Goal: Transaction & Acquisition: Purchase product/service

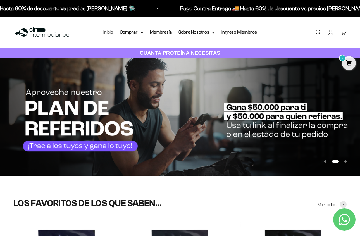
click at [109, 34] on link "Inicio" at bounding box center [108, 32] width 10 height 5
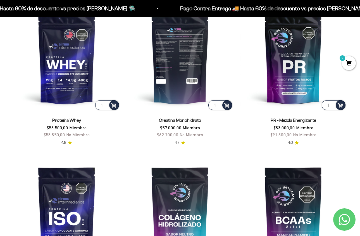
scroll to position [248, 0]
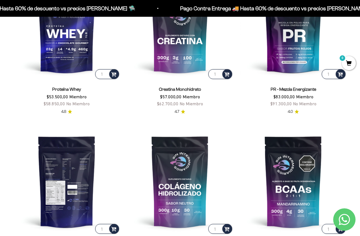
click at [85, 174] on img at bounding box center [66, 181] width 107 height 107
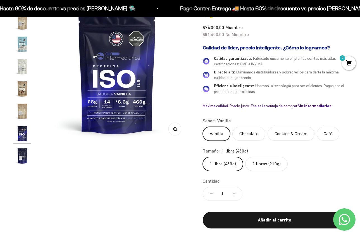
scroll to position [73, 0]
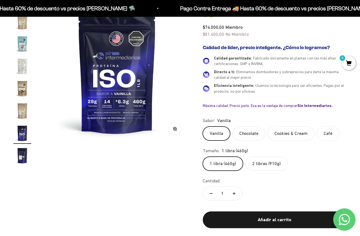
click at [263, 165] on label "2 libras (910g)" at bounding box center [266, 163] width 42 height 14
click at [203, 156] on input "2 libras (910g)" at bounding box center [202, 156] width 0 height 0
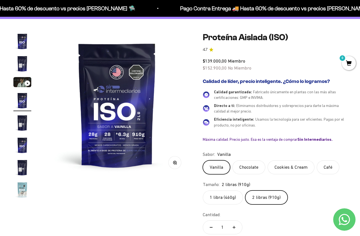
scroll to position [40, 0]
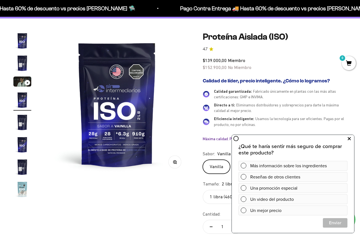
click at [350, 138] on icon at bounding box center [348, 138] width 3 height 7
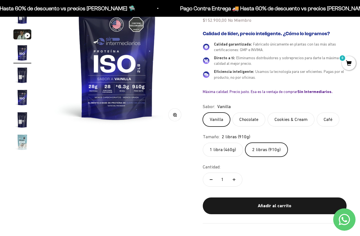
scroll to position [88, 0]
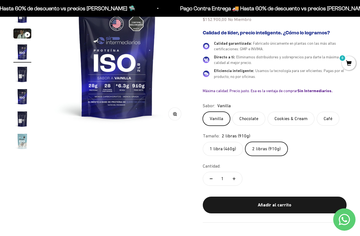
click at [302, 115] on label "Cookies & Cream" at bounding box center [290, 119] width 47 height 14
click at [203, 112] on input "Cookies & Cream" at bounding box center [202, 111] width 0 height 0
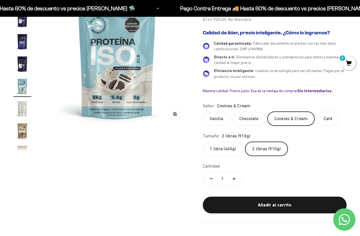
scroll to position [79, 0]
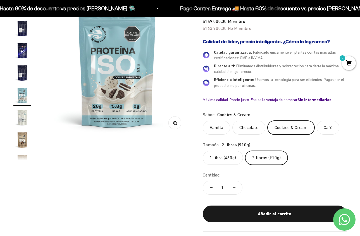
click at [247, 124] on label "Chocolate" at bounding box center [248, 128] width 33 height 14
click at [203, 121] on input "Chocolate" at bounding box center [202, 120] width 0 height 0
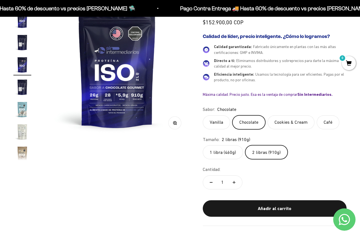
scroll to position [10, 0]
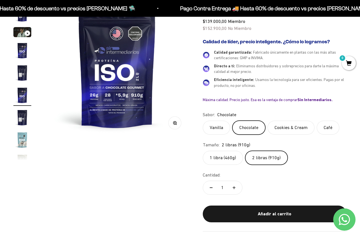
click at [217, 129] on label "Vanilla" at bounding box center [216, 128] width 27 height 14
click at [203, 121] on input "Vanilla" at bounding box center [202, 120] width 0 height 0
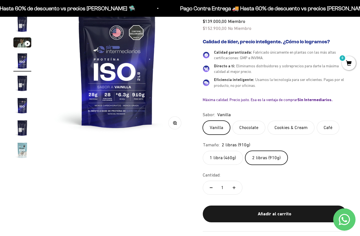
click at [326, 127] on label "Café" at bounding box center [327, 128] width 23 height 14
click at [203, 121] on input "Café" at bounding box center [202, 120] width 0 height 0
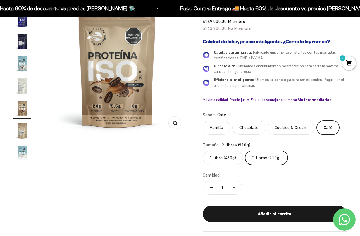
scroll to position [100, 0]
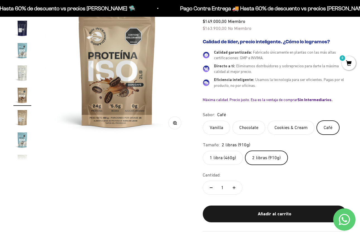
click at [285, 128] on label "Cookies & Cream" at bounding box center [290, 128] width 47 height 14
click at [203, 121] on input "Cookies & Cream" at bounding box center [202, 120] width 0 height 0
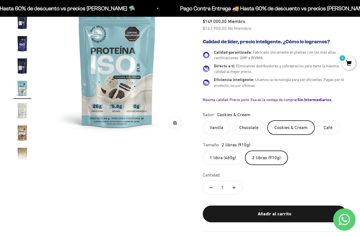
scroll to position [55, 0]
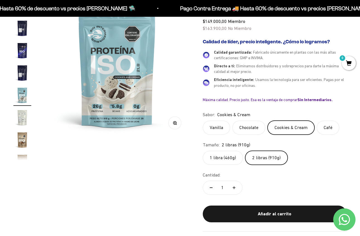
click at [247, 127] on label "Chocolate" at bounding box center [248, 128] width 33 height 14
click at [203, 121] on input "Chocolate" at bounding box center [202, 120] width 0 height 0
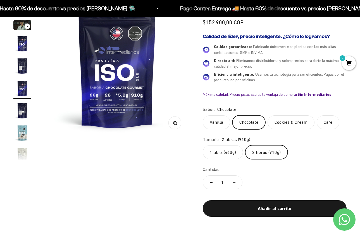
scroll to position [10, 0]
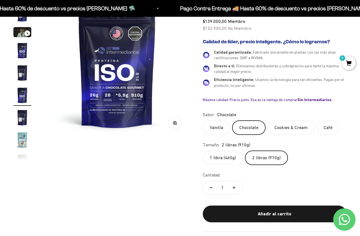
click at [213, 129] on label "Vanilla" at bounding box center [216, 128] width 27 height 14
click at [203, 121] on input "Vanilla" at bounding box center [202, 120] width 0 height 0
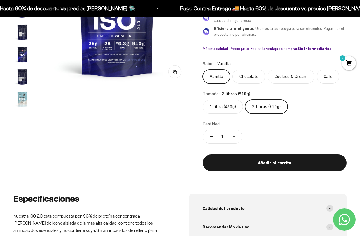
scroll to position [98, 0]
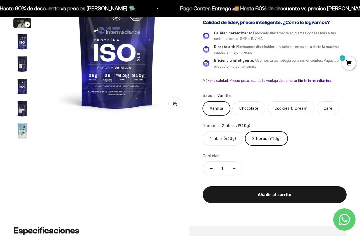
click at [321, 107] on label "Café" at bounding box center [327, 108] width 23 height 14
click at [203, 101] on input "Café" at bounding box center [202, 101] width 0 height 0
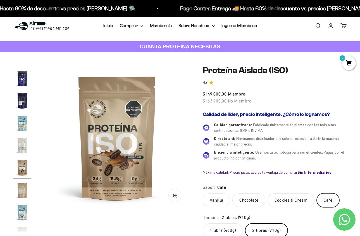
scroll to position [35, 0]
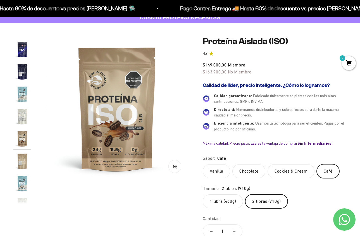
click at [294, 170] on label "Cookies & Cream" at bounding box center [290, 171] width 47 height 14
click at [203, 164] on input "Cookies & Cream" at bounding box center [202, 164] width 0 height 0
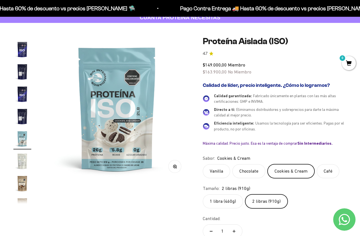
click at [254, 170] on label "Chocolate" at bounding box center [248, 171] width 33 height 14
click at [203, 164] on input "Chocolate" at bounding box center [202, 164] width 0 height 0
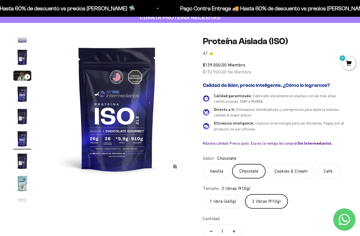
click at [223, 171] on label "Vanilla" at bounding box center [216, 171] width 27 height 14
click at [203, 164] on input "Vanilla" at bounding box center [202, 164] width 0 height 0
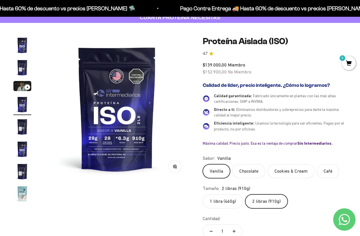
click at [323, 171] on label "Café" at bounding box center [327, 171] width 23 height 14
click at [203, 164] on input "Café" at bounding box center [202, 164] width 0 height 0
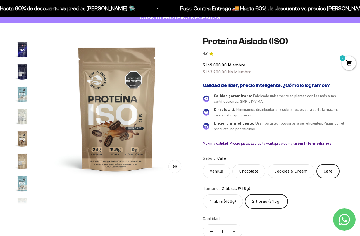
click at [215, 173] on label "Vanilla" at bounding box center [216, 171] width 27 height 14
click at [203, 164] on input "Vanilla" at bounding box center [202, 164] width 0 height 0
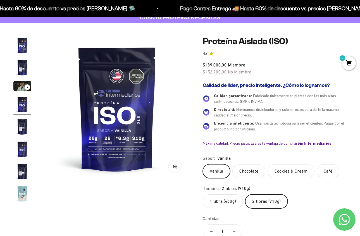
click at [249, 169] on label "Chocolate" at bounding box center [248, 171] width 33 height 14
click at [203, 164] on input "Chocolate" at bounding box center [202, 164] width 0 height 0
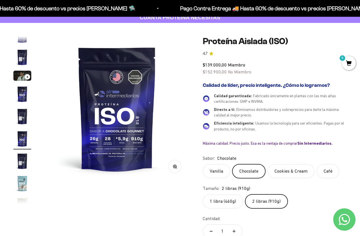
click at [283, 169] on label "Cookies & Cream" at bounding box center [290, 171] width 47 height 14
click at [203, 164] on input "Cookies & Cream" at bounding box center [202, 164] width 0 height 0
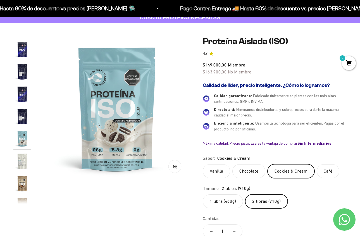
click at [329, 169] on label "Café" at bounding box center [327, 171] width 23 height 14
click at [203, 164] on input "Café" at bounding box center [202, 164] width 0 height 0
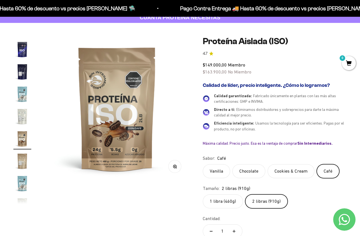
click at [211, 171] on label "Vanilla" at bounding box center [216, 171] width 27 height 14
click at [203, 164] on input "Vanilla" at bounding box center [202, 164] width 0 height 0
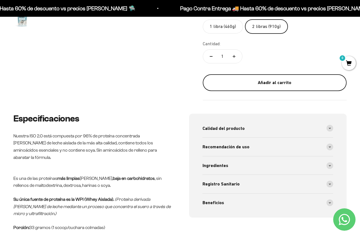
click at [280, 83] on div "Añadir al carrito" at bounding box center [274, 82] width 121 height 7
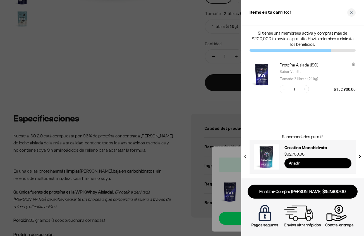
click at [336, 40] on p "Si tienes una membresa activa y compras más de $200,000 tu envío es gratuito. H…" at bounding box center [302, 38] width 106 height 17
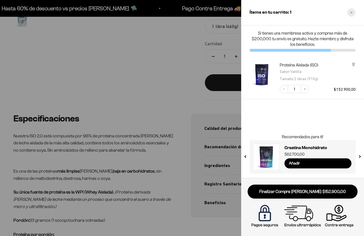
click at [352, 11] on icon "Close cart" at bounding box center [351, 12] width 3 height 3
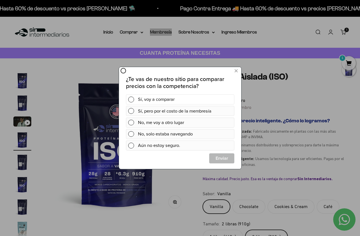
click at [169, 100] on div "Sí, voy a comparar" at bounding box center [185, 99] width 94 height 10
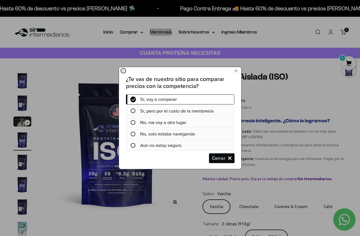
click at [218, 159] on span "Cerrar" at bounding box center [221, 158] width 25 height 10
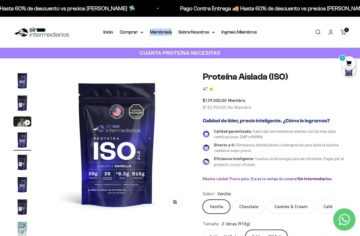
click at [351, 63] on span "1" at bounding box center [348, 63] width 14 height 14
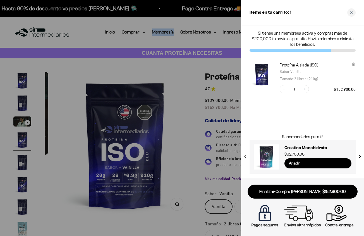
scroll to position [0, 450]
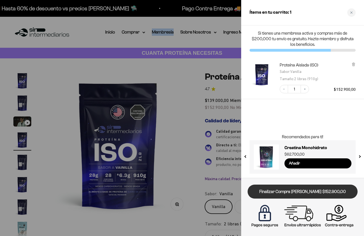
click at [304, 194] on link "Finalizar Compra Segura $152.900,00" at bounding box center [302, 191] width 110 height 14
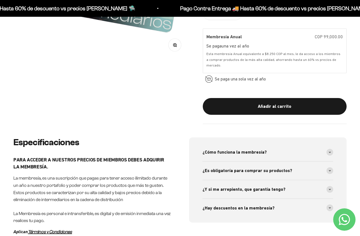
scroll to position [208, 0]
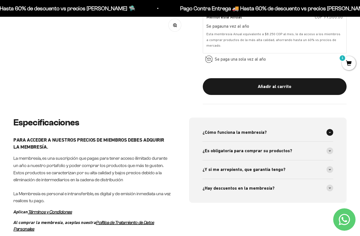
click at [240, 133] on span "¿Cómo funciona la membresía?" at bounding box center [234, 132] width 64 height 7
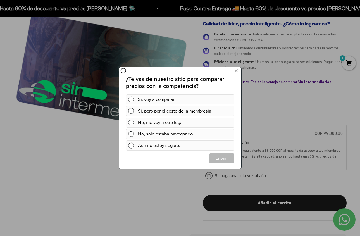
scroll to position [0, 0]
click at [237, 71] on icon at bounding box center [235, 71] width 3 height 8
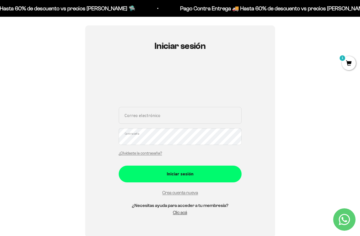
scroll to position [44, 0]
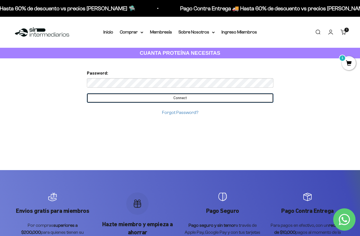
click at [187, 97] on input "Connect" at bounding box center [180, 97] width 186 height 9
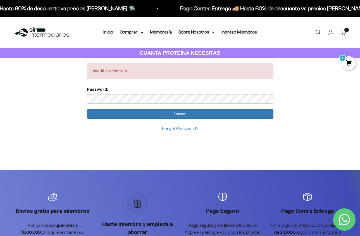
click at [174, 127] on link "Forgot Password?" at bounding box center [180, 128] width 36 height 5
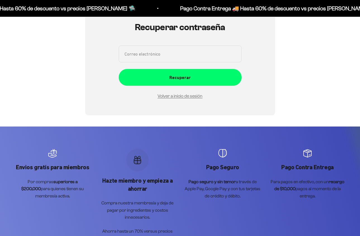
click at [146, 44] on div "Recuperar contraseña Correo electrónico Recuperar Volver a inicio de sesión" at bounding box center [180, 60] width 123 height 77
click at [142, 52] on input "Correo electrónico" at bounding box center [180, 53] width 123 height 17
click at [136, 56] on input "Correo electrónico" at bounding box center [180, 53] width 123 height 17
type input "echavarriajuliana092@gmail.com"
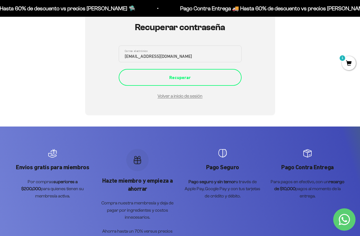
click at [190, 79] on div "Recuperar" at bounding box center [180, 77] width 100 height 7
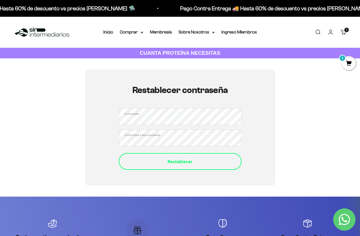
click at [178, 160] on div "Restablecer" at bounding box center [180, 161] width 100 height 7
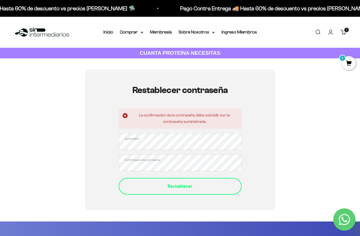
click at [200, 186] on div "Restablecer" at bounding box center [180, 185] width 100 height 7
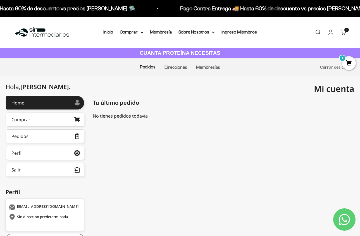
click at [351, 64] on span "1" at bounding box center [348, 63] width 14 height 14
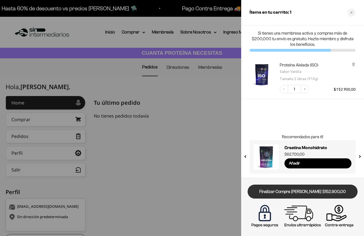
click at [316, 192] on link "Finalizar Compra Segura $152.900,00" at bounding box center [302, 191] width 110 height 14
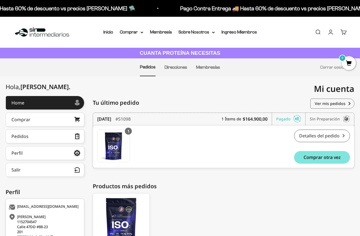
click at [329, 136] on link "Detalles del pedido" at bounding box center [322, 135] width 56 height 13
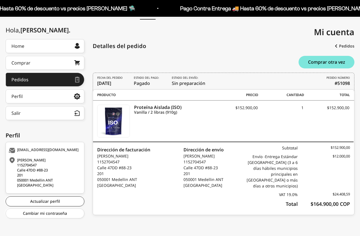
scroll to position [57, 0]
